Goal: Task Accomplishment & Management: Use online tool/utility

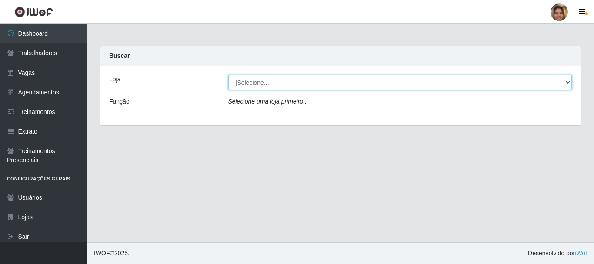
click at [569, 80] on select "[Selecione...] Mar Vermelho - CEASA Mar Vermelho - Centro de Distribuição" at bounding box center [400, 82] width 344 height 15
select select "474"
click at [228, 75] on select "[Selecione...] Mar Vermelho - CEASA Mar Vermelho - Centro de Distribuição" at bounding box center [400, 82] width 344 height 15
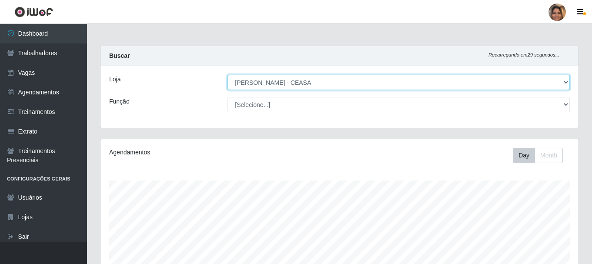
scroll to position [180, 478]
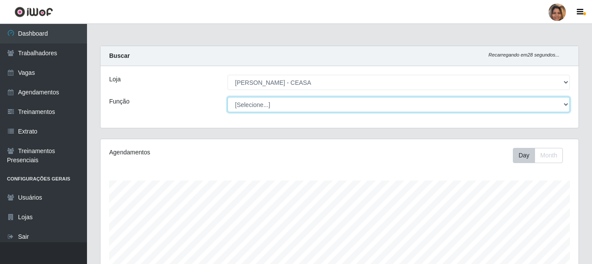
click at [306, 107] on select "[Selecione...] Repositor Repositor + Repositor ++" at bounding box center [398, 104] width 342 height 15
select select "82"
click at [227, 97] on select "[Selecione...] Repositor Repositor + Repositor ++" at bounding box center [398, 104] width 342 height 15
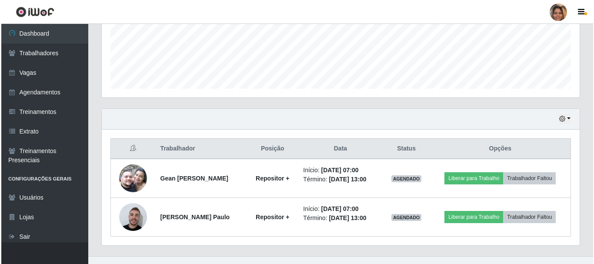
scroll to position [227, 0]
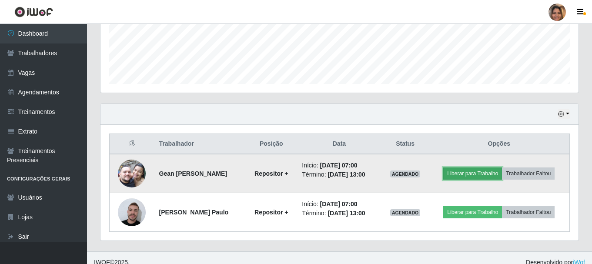
click at [457, 168] on button "Liberar para Trabalho" at bounding box center [472, 173] width 59 height 12
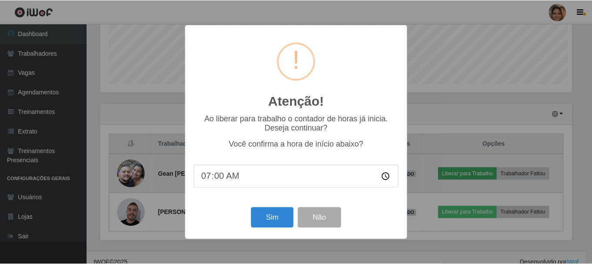
scroll to position [180, 473]
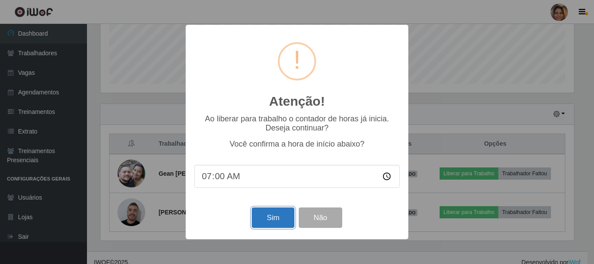
click at [276, 216] on button "Sim" at bounding box center [273, 217] width 42 height 20
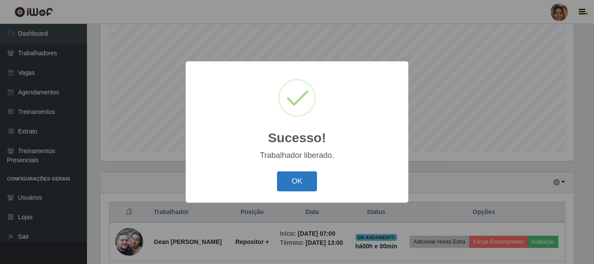
click at [303, 183] on button "OK" at bounding box center [297, 181] width 40 height 20
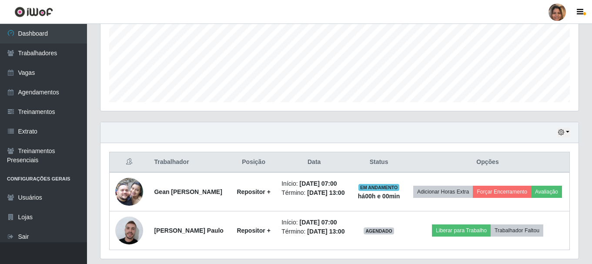
scroll to position [236, 0]
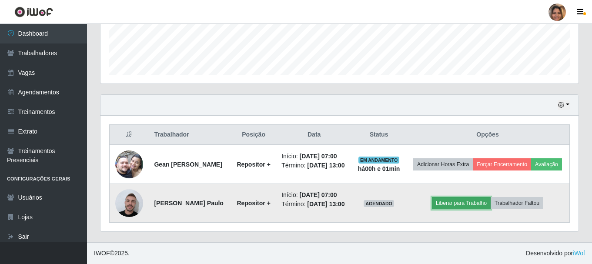
click at [455, 206] on button "Liberar para Trabalho" at bounding box center [461, 203] width 59 height 12
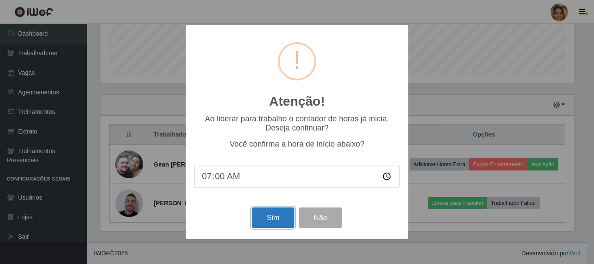
click at [269, 214] on button "Sim" at bounding box center [273, 217] width 42 height 20
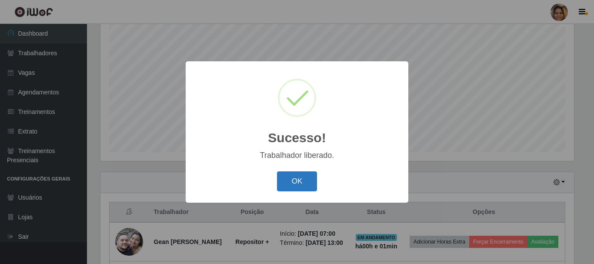
click at [293, 181] on button "OK" at bounding box center [297, 181] width 40 height 20
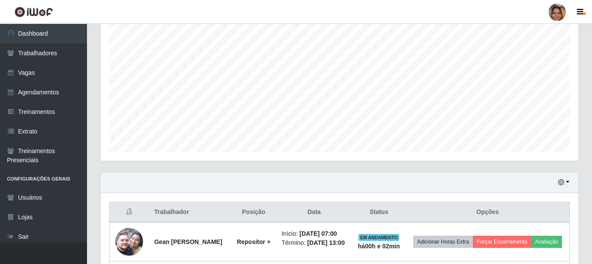
scroll to position [236, 0]
